Goal: Information Seeking & Learning: Learn about a topic

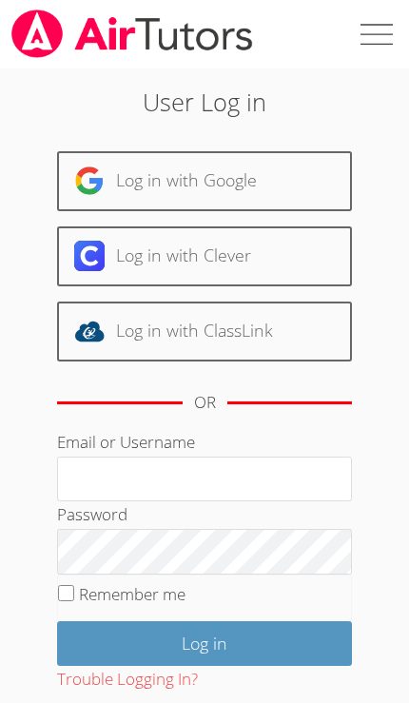
scroll to position [243, 0]
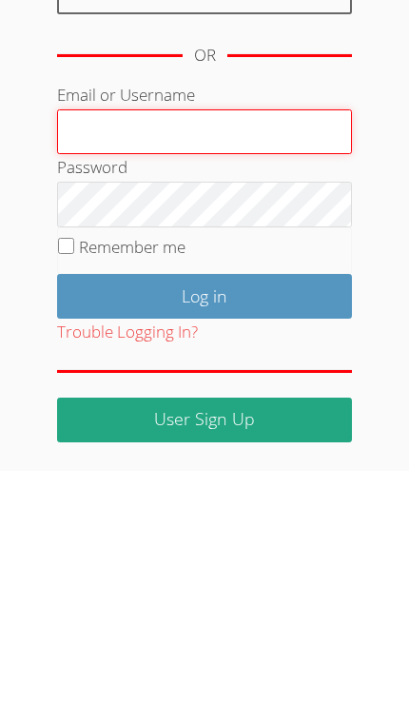
type input "[PERSON_NAME][EMAIL_ADDRESS][PERSON_NAME][DOMAIN_NAME]"
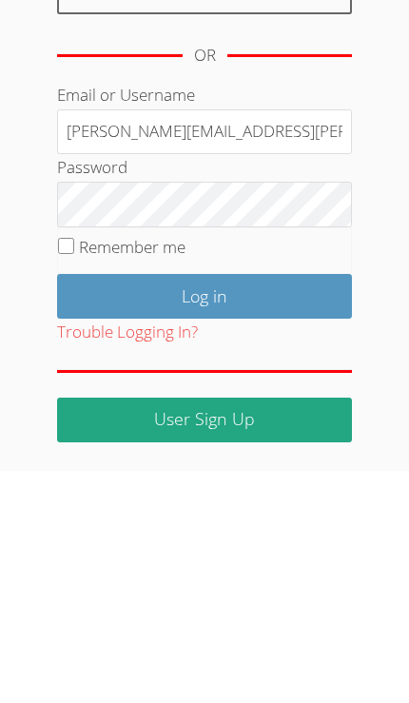
click at [204, 506] on input "Log in" at bounding box center [204, 528] width 295 height 45
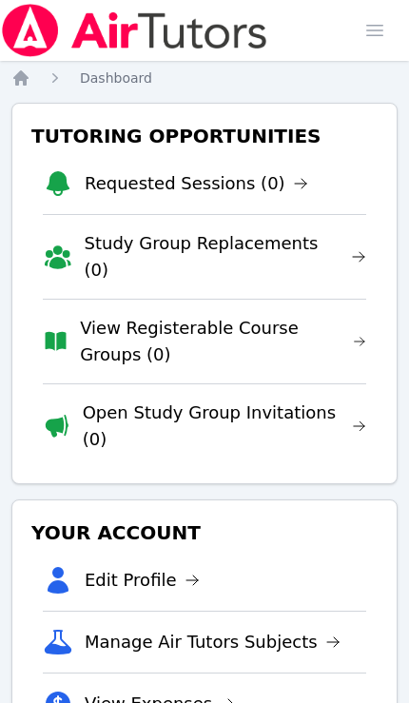
click at [371, 29] on span "button" at bounding box center [375, 31] width 42 height 42
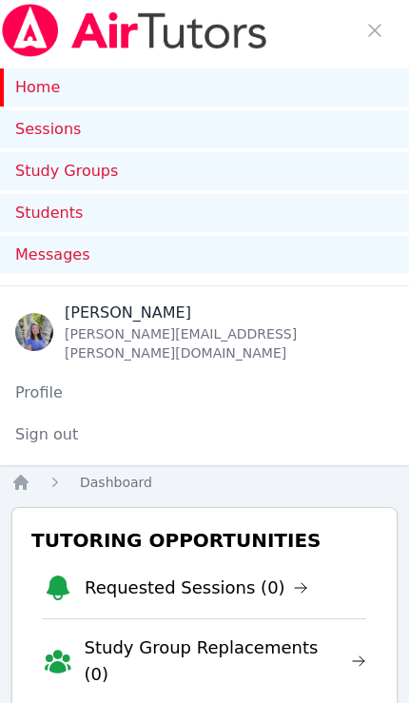
click at [249, 212] on link "Students" at bounding box center [204, 213] width 409 height 38
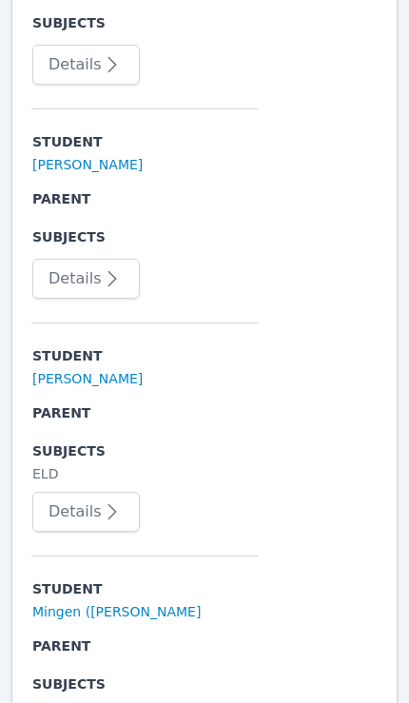
scroll to position [770, 0]
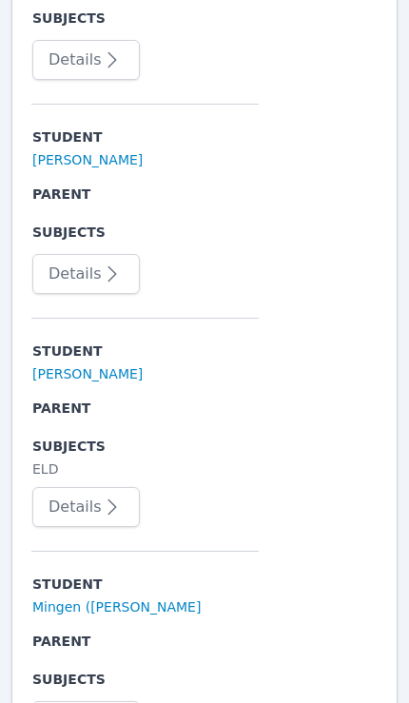
click at [91, 488] on button "Details" at bounding box center [85, 507] width 107 height 40
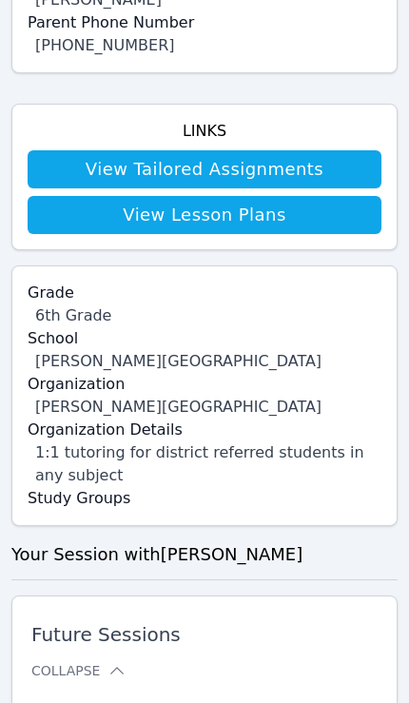
scroll to position [778, 0]
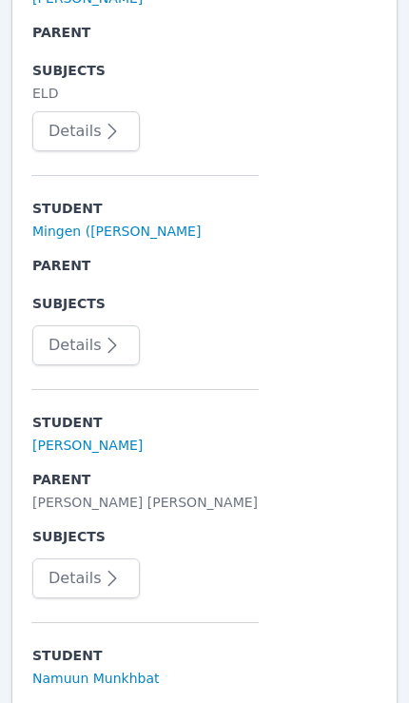
scroll to position [1146, 0]
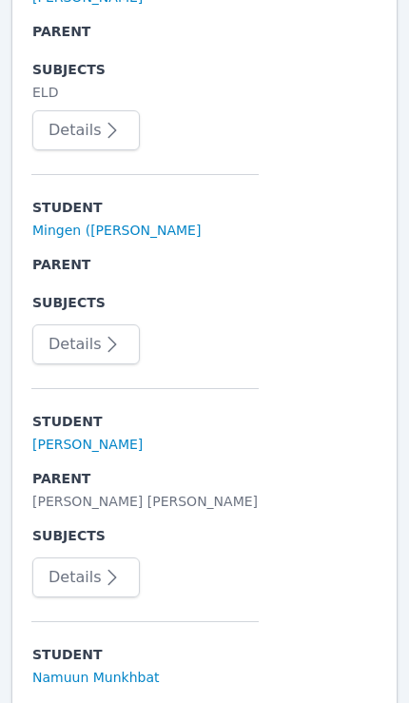
click at [107, 566] on icon "button" at bounding box center [112, 577] width 23 height 23
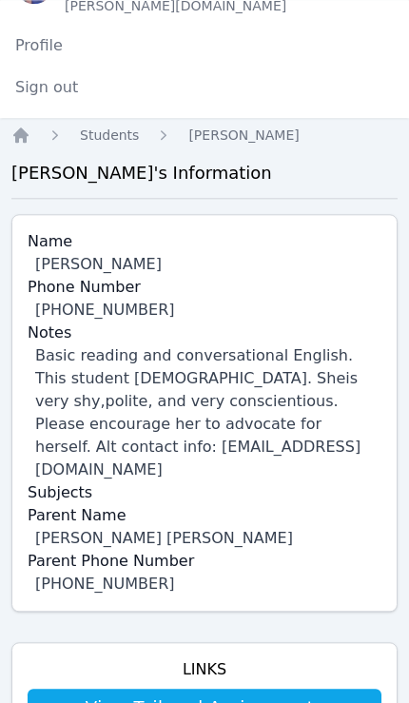
scroll to position [344, 0]
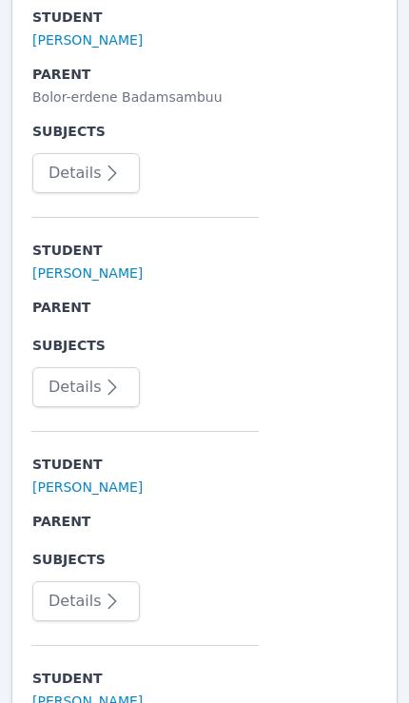
click at [104, 590] on icon "button" at bounding box center [112, 601] width 23 height 23
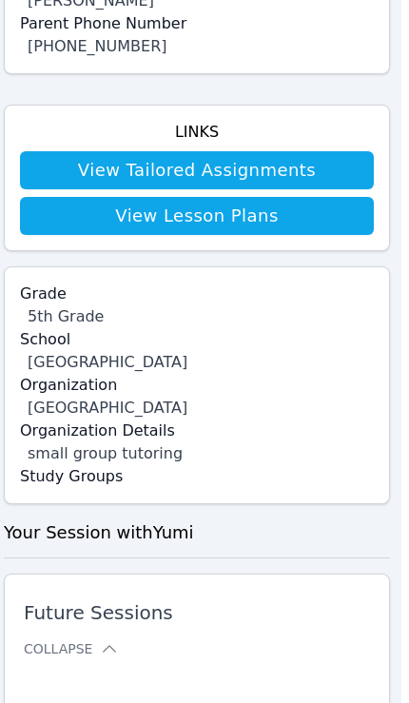
scroll to position [758, 8]
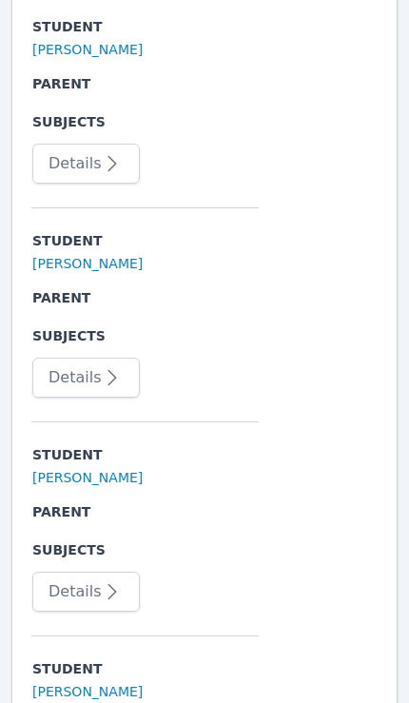
scroll to position [2827, 0]
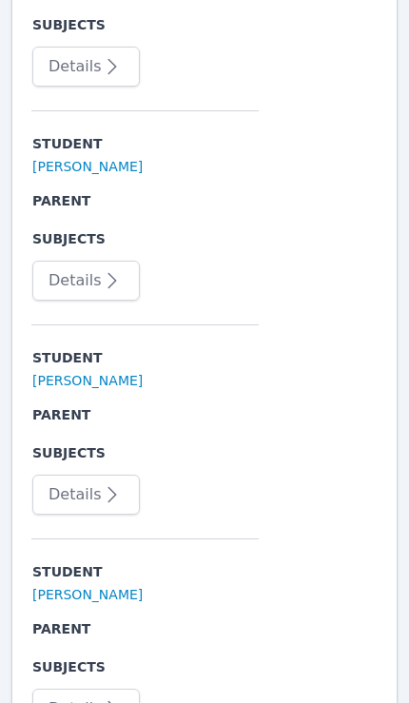
click at [122, 487] on button "Details" at bounding box center [85, 495] width 107 height 40
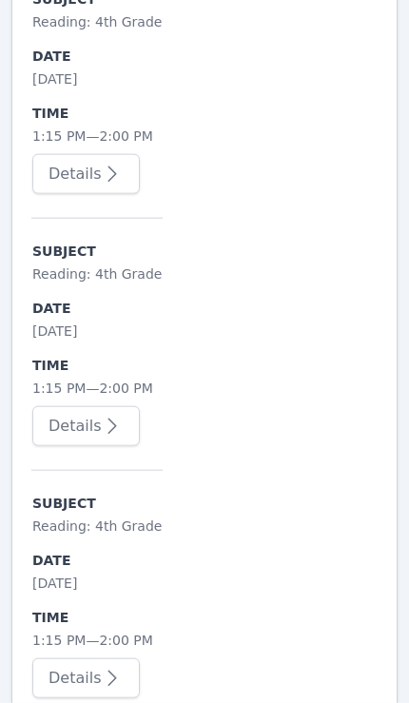
scroll to position [2339, 0]
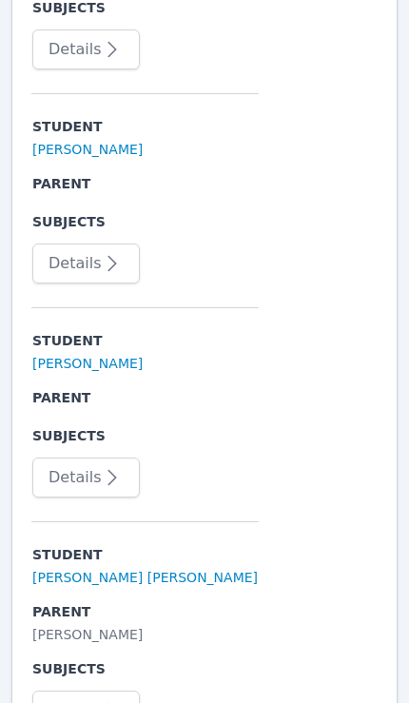
scroll to position [4282, 0]
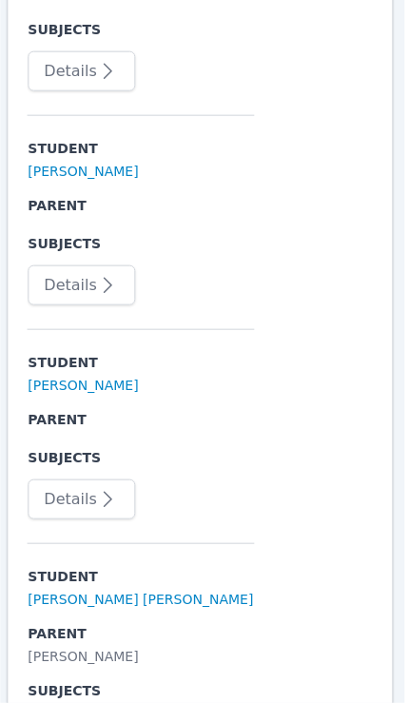
click at [108, 488] on icon "button" at bounding box center [107, 499] width 23 height 23
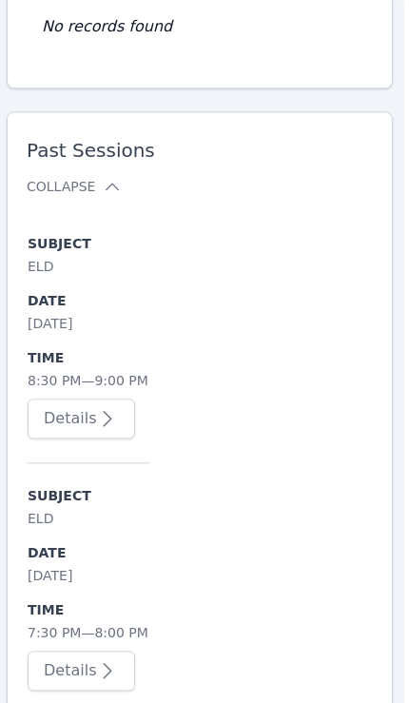
scroll to position [1547, 5]
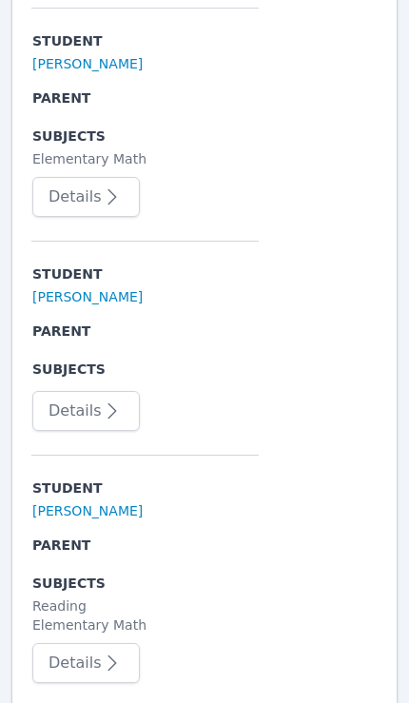
scroll to position [5514, 0]
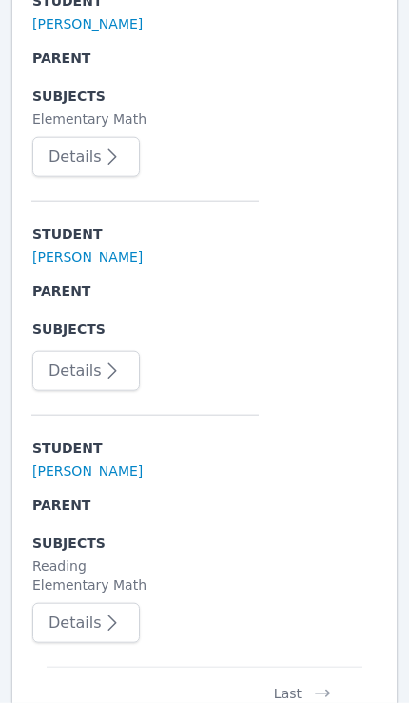
click at [200, 673] on nav "1 2 3 4 5 Last" at bounding box center [205, 685] width 316 height 36
click at [227, 676] on div "Last" at bounding box center [276, 685] width 143 height 36
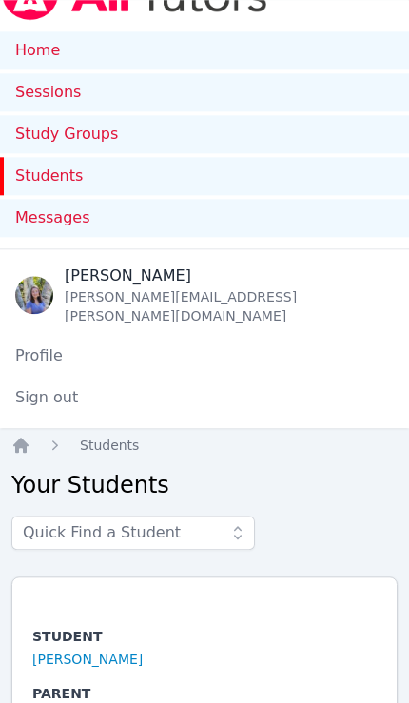
scroll to position [0, 0]
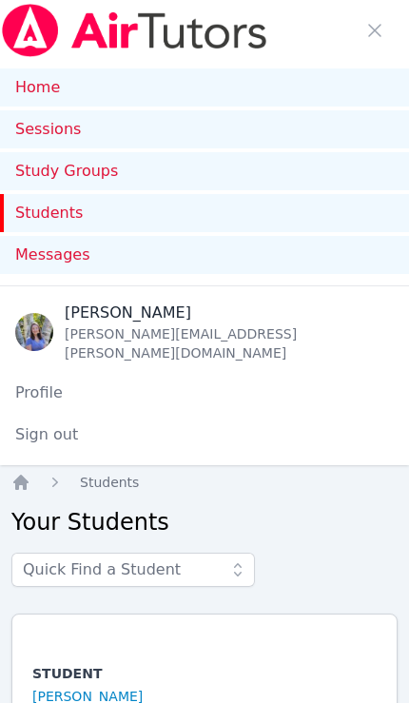
click at [232, 33] on img at bounding box center [134, 30] width 269 height 53
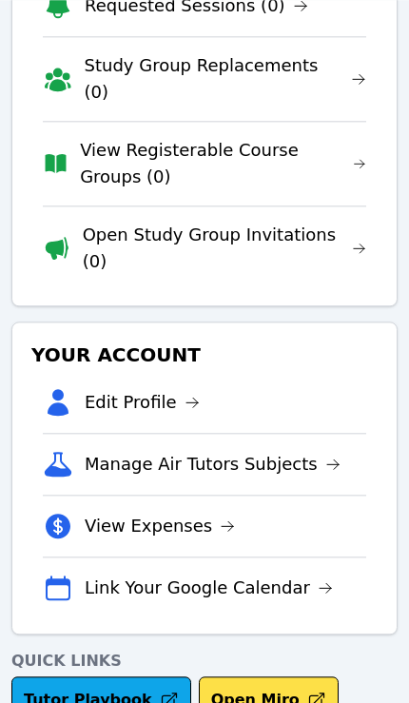
scroll to position [593, 0]
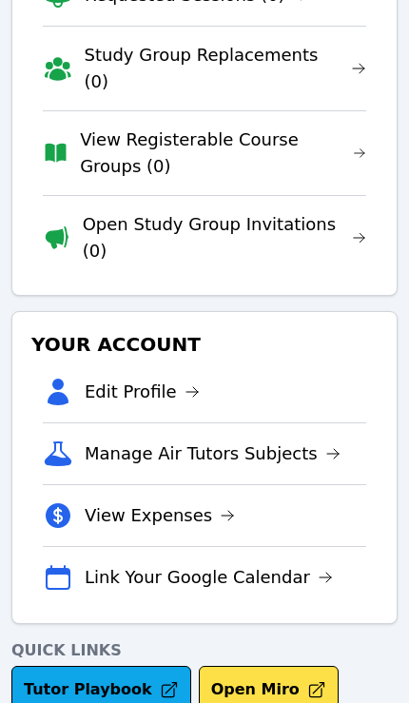
click at [127, 666] on link "Tutor Playbook" at bounding box center [101, 690] width 180 height 48
